Goal: Check status: Check status

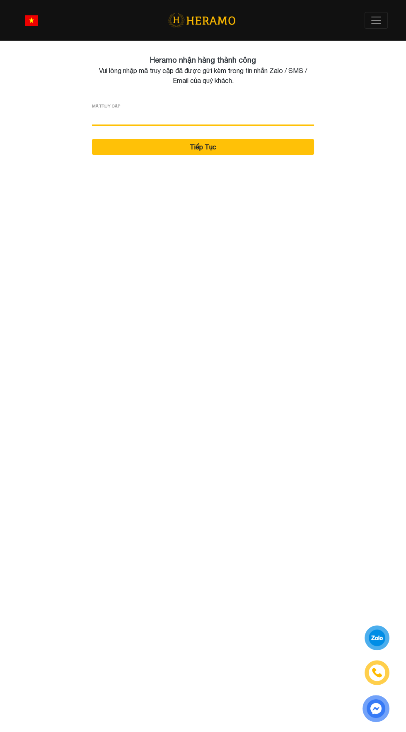
click at [224, 118] on input "input" at bounding box center [203, 117] width 222 height 17
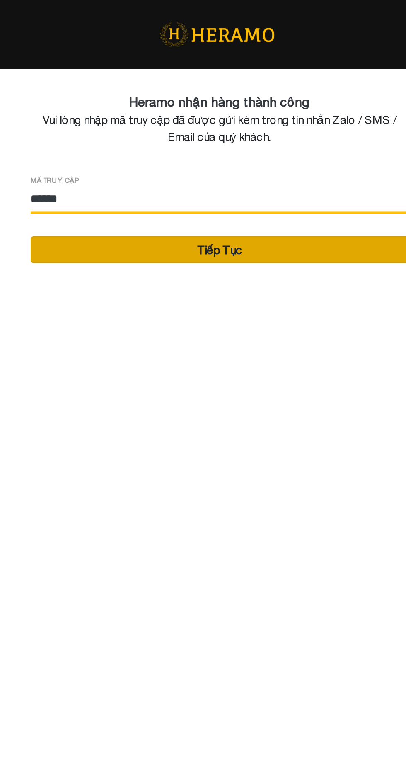
type input "******"
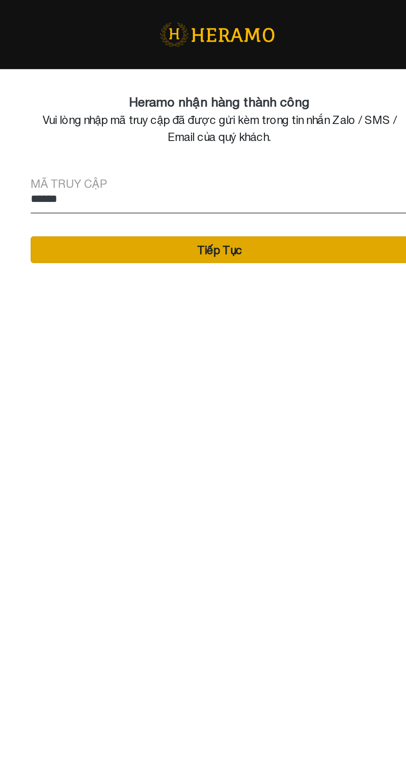
click at [231, 143] on button "Tiếp Tục" at bounding box center [203, 147] width 222 height 16
